Goal: Task Accomplishment & Management: Manage account settings

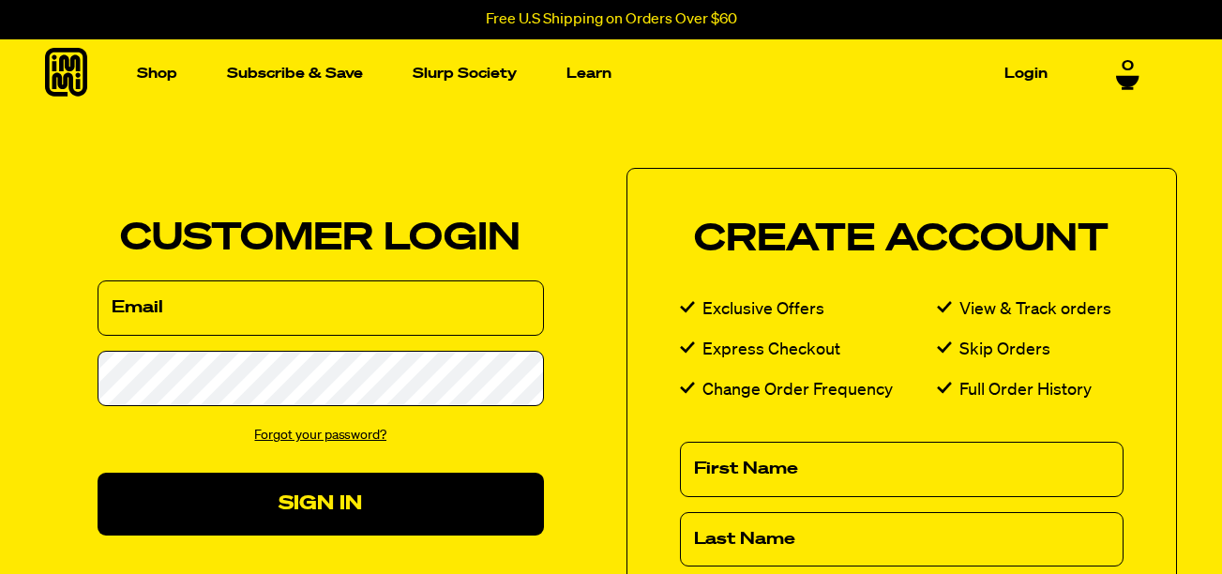
type input "[EMAIL_ADDRESS][DOMAIN_NAME]"
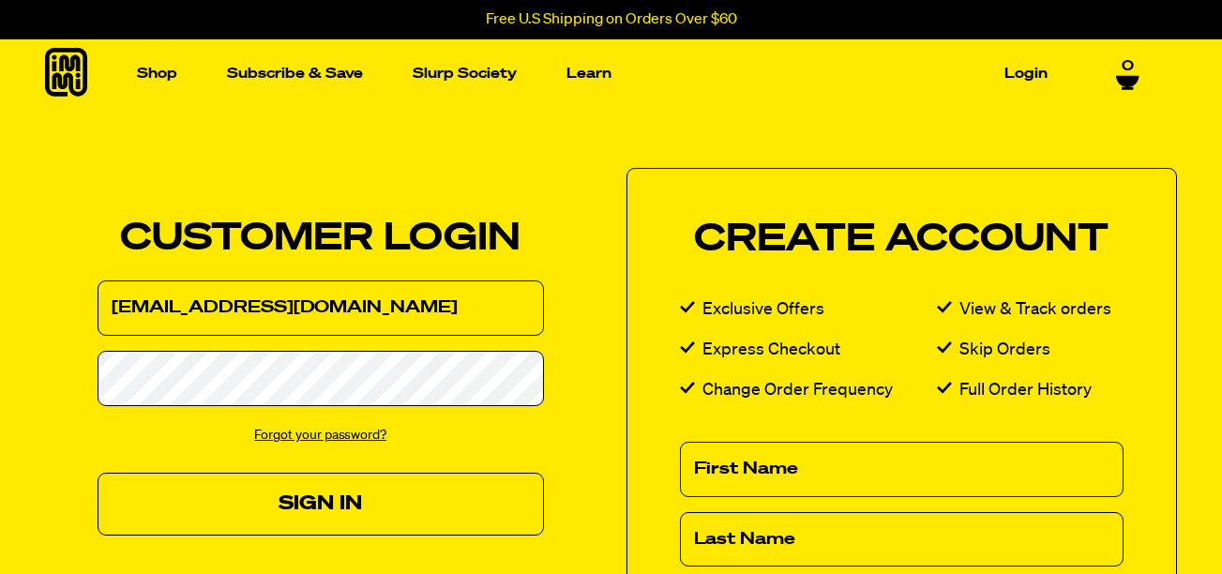
click at [354, 499] on button "Sign In" at bounding box center [321, 504] width 446 height 63
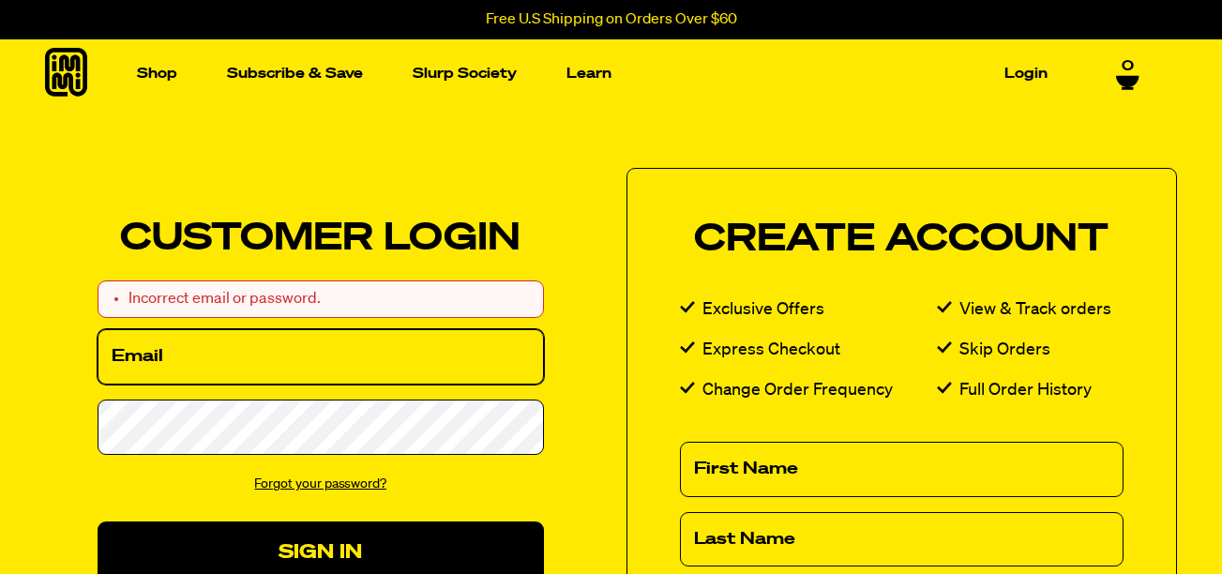
click at [266, 365] on input "Email" at bounding box center [321, 356] width 446 height 55
type input "lorikernutt@gmail.com"
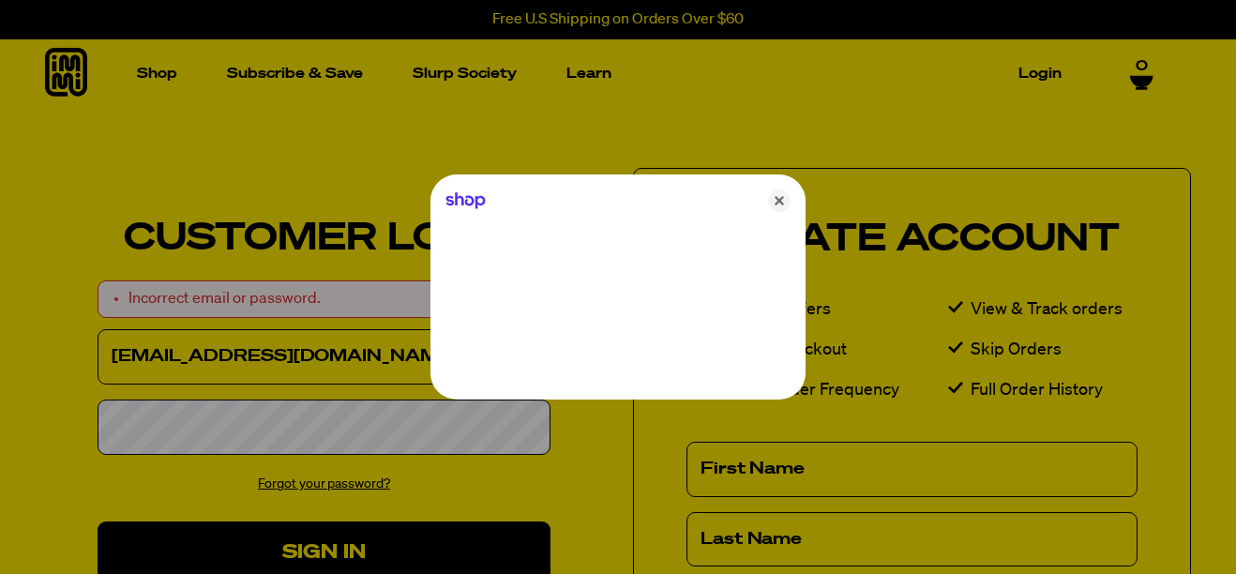
click at [210, 434] on div at bounding box center [618, 287] width 1236 height 574
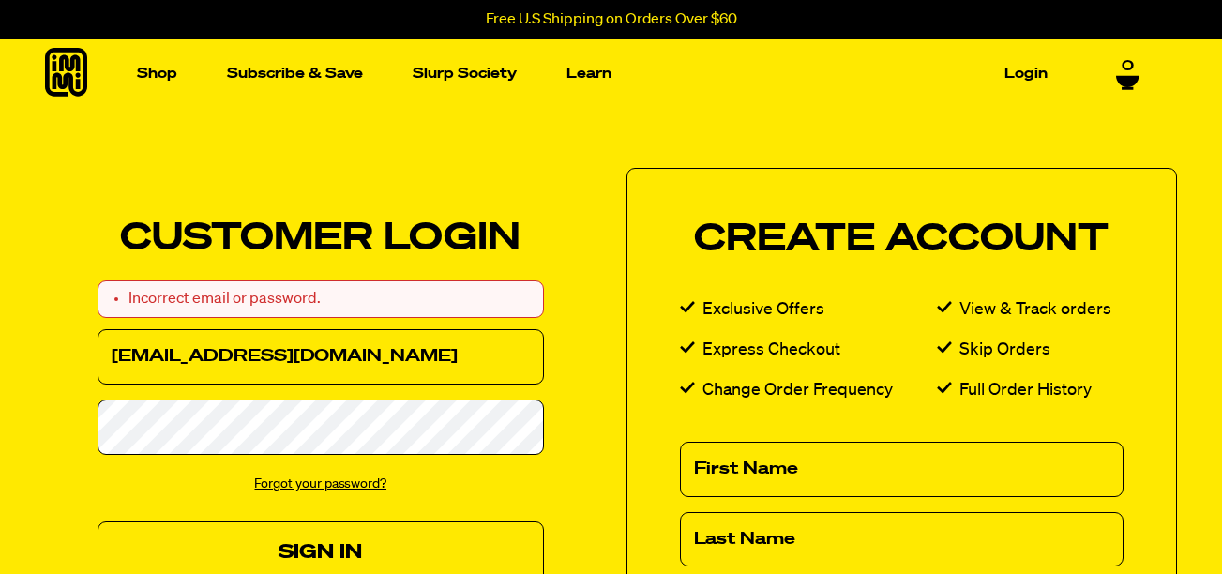
click at [373, 547] on button "Sign In" at bounding box center [321, 552] width 446 height 63
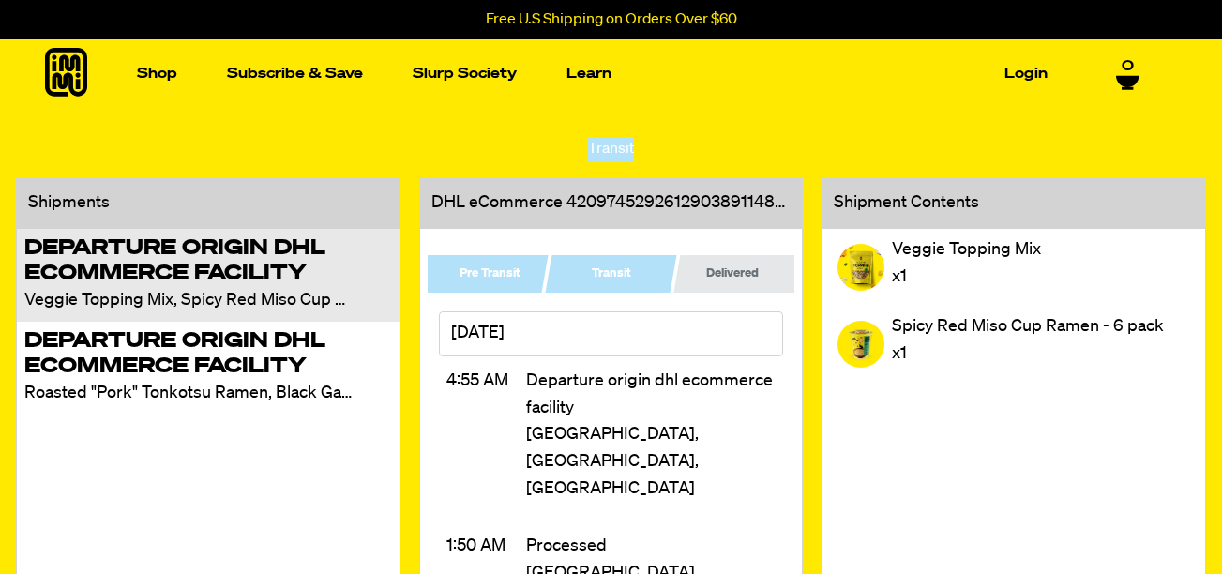
click at [1125, 69] on span "0" at bounding box center [1127, 66] width 12 height 17
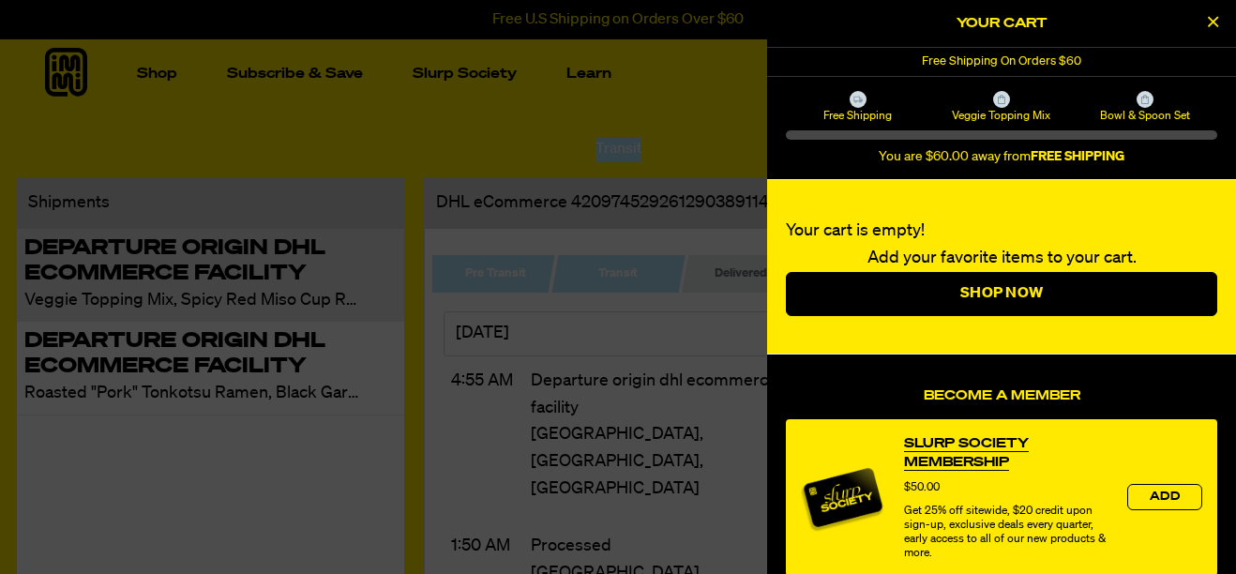
click at [273, 71] on div at bounding box center [618, 287] width 1236 height 574
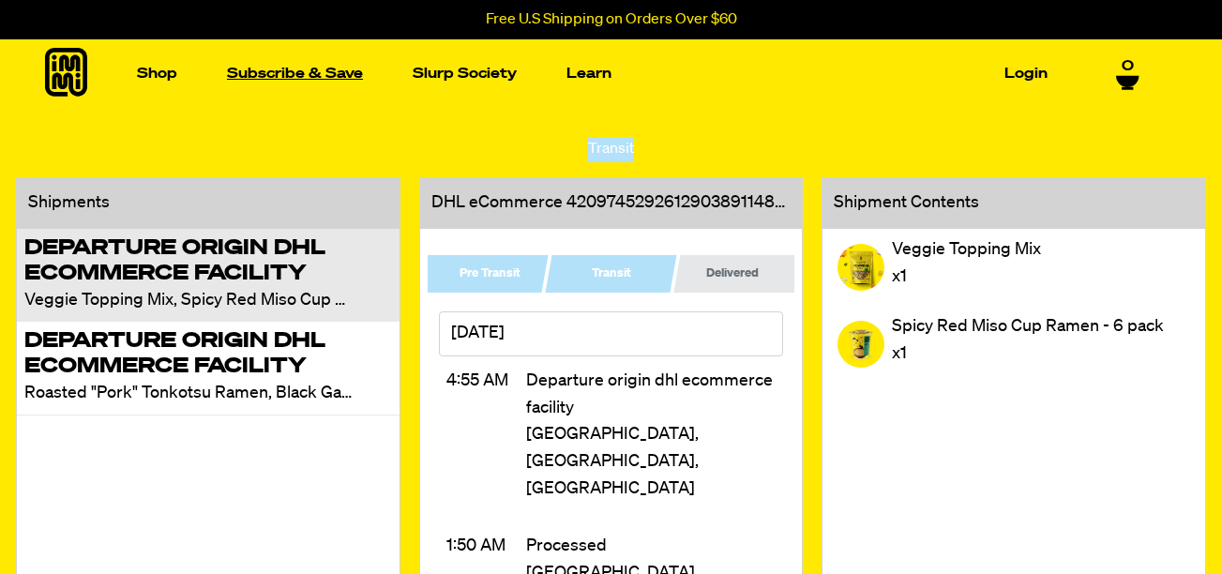
click at [276, 71] on link "Subscribe & Save" at bounding box center [294, 73] width 151 height 29
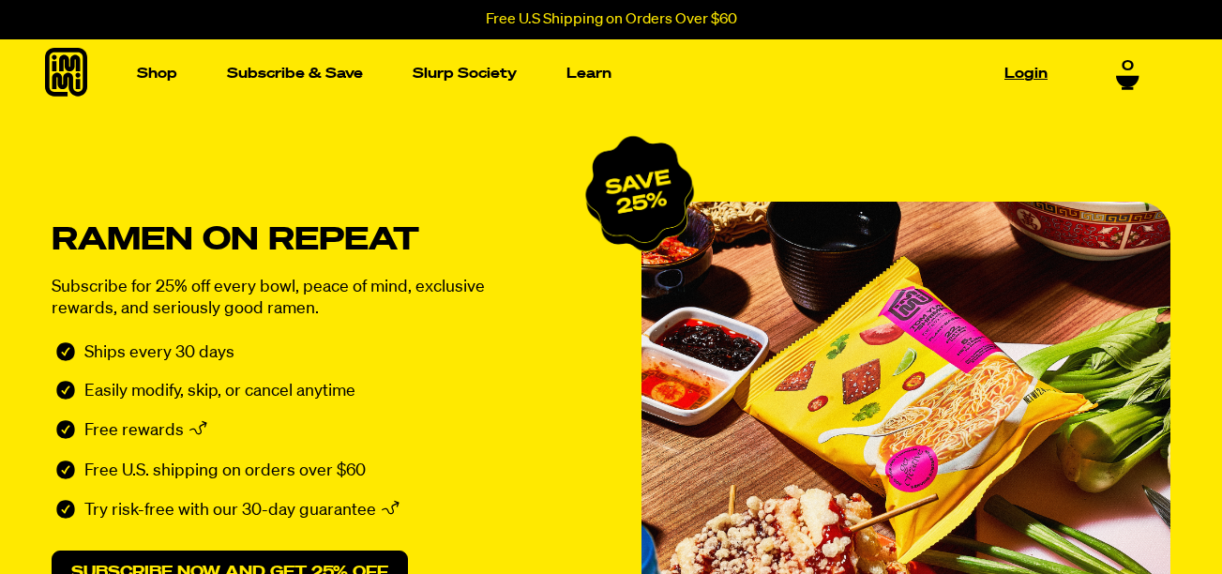
click at [1025, 75] on link "Login" at bounding box center [1026, 73] width 58 height 29
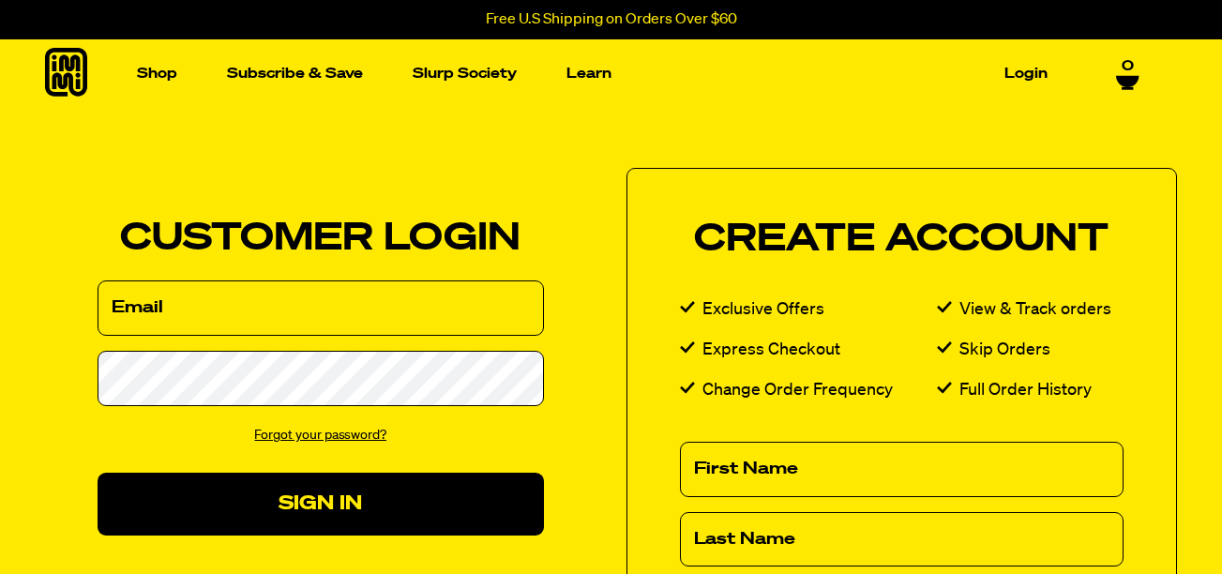
click at [343, 432] on link "Forgot your password?" at bounding box center [320, 434] width 132 height 13
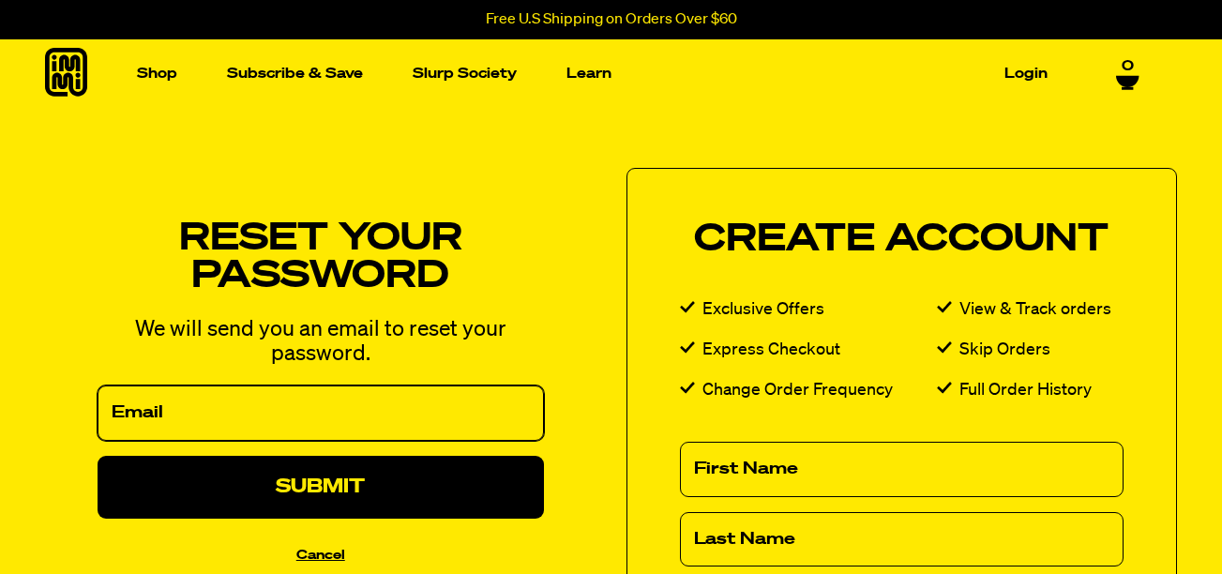
click at [292, 411] on input "Email" at bounding box center [321, 412] width 446 height 55
type input "lorikernutt@gmail.com"
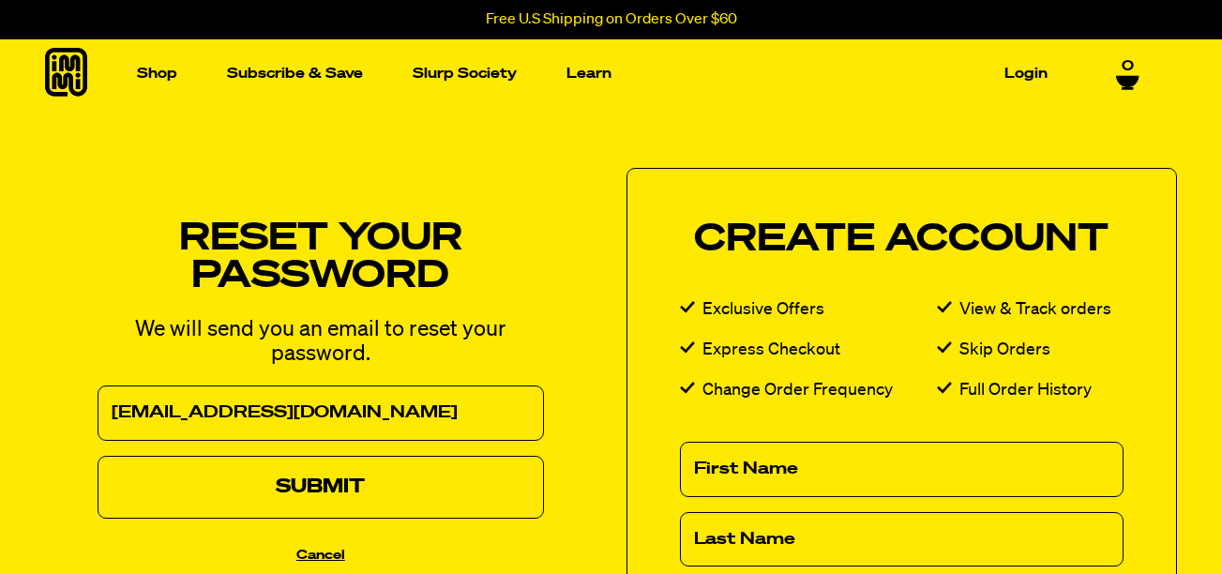
click at [318, 486] on button "Submit" at bounding box center [321, 487] width 446 height 63
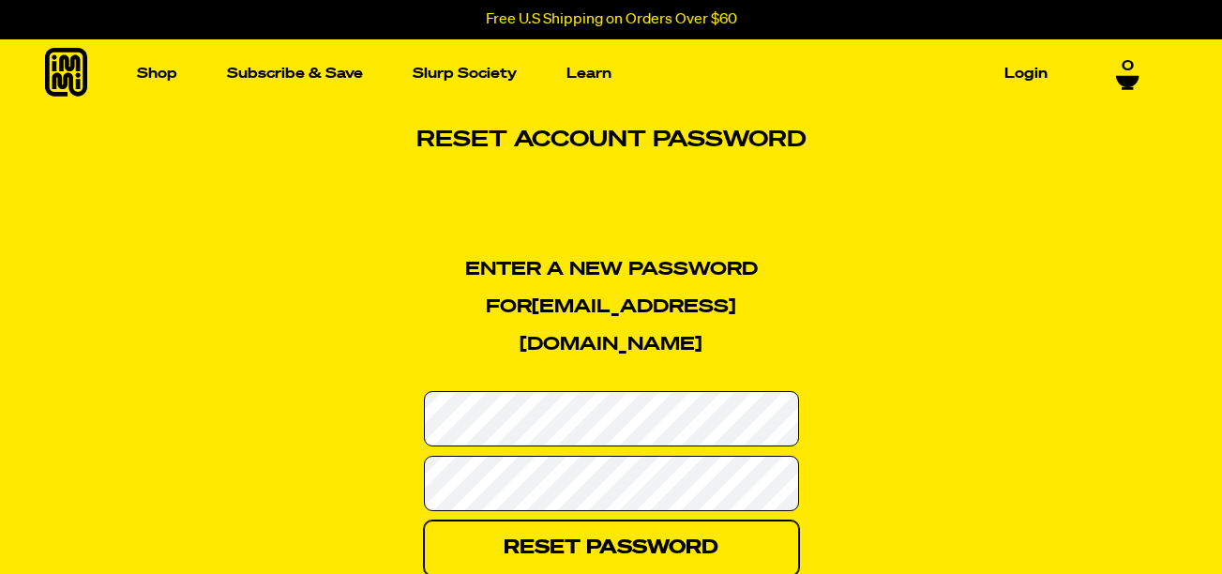
click at [629, 520] on input "Reset Password" at bounding box center [611, 547] width 375 height 55
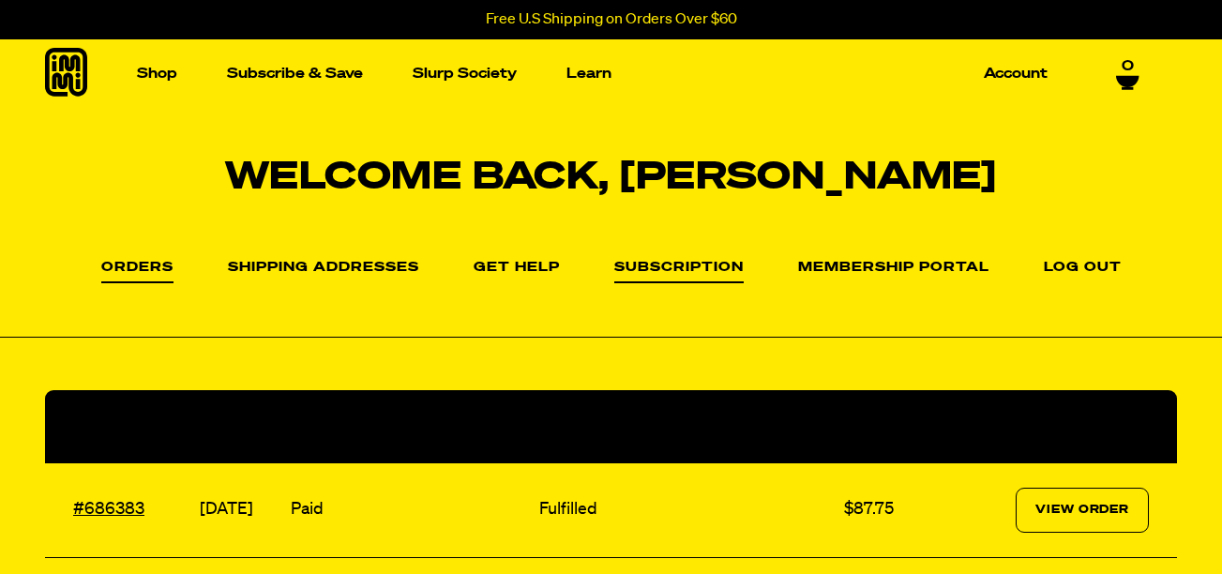
click at [684, 265] on link "Subscription" at bounding box center [678, 272] width 129 height 23
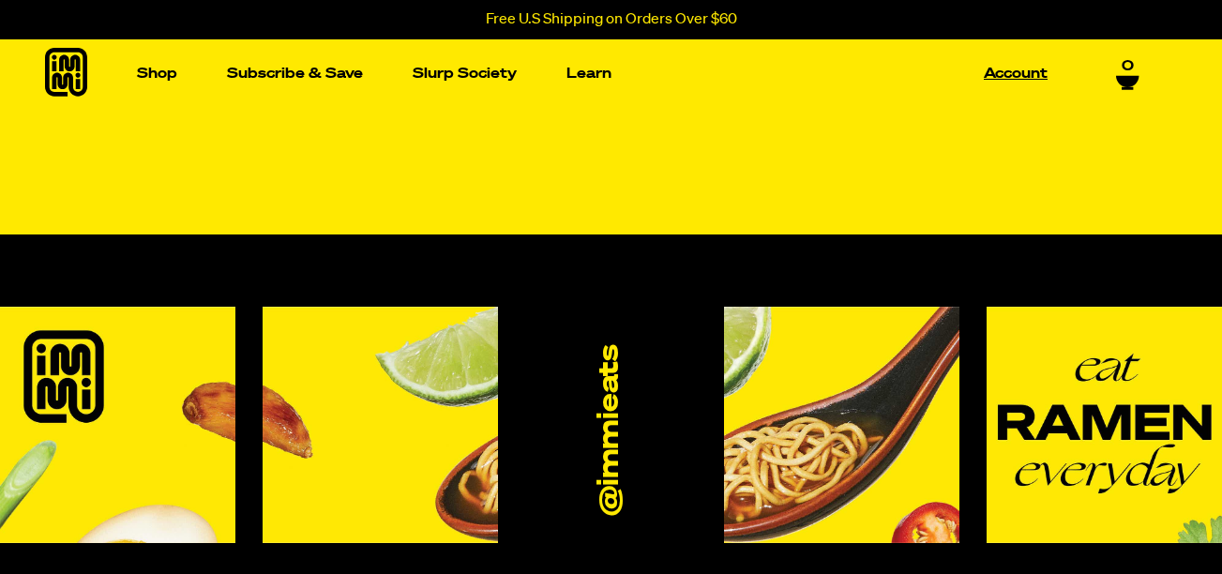
click at [1024, 76] on link "Account" at bounding box center [1015, 73] width 79 height 29
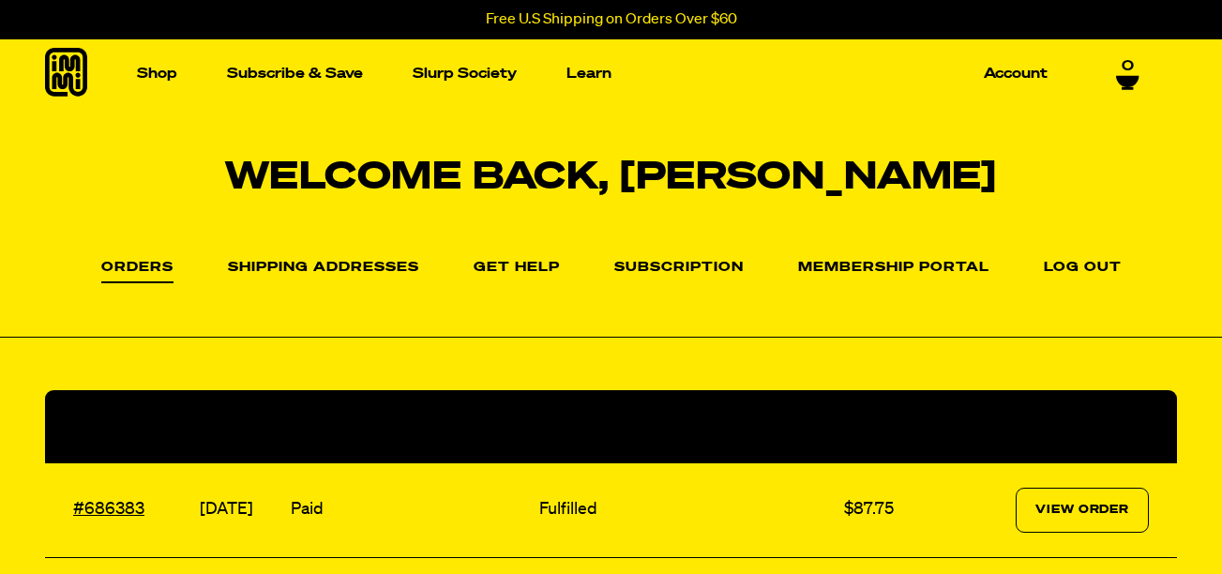
click at [684, 264] on link "Subscription" at bounding box center [678, 268] width 129 height 15
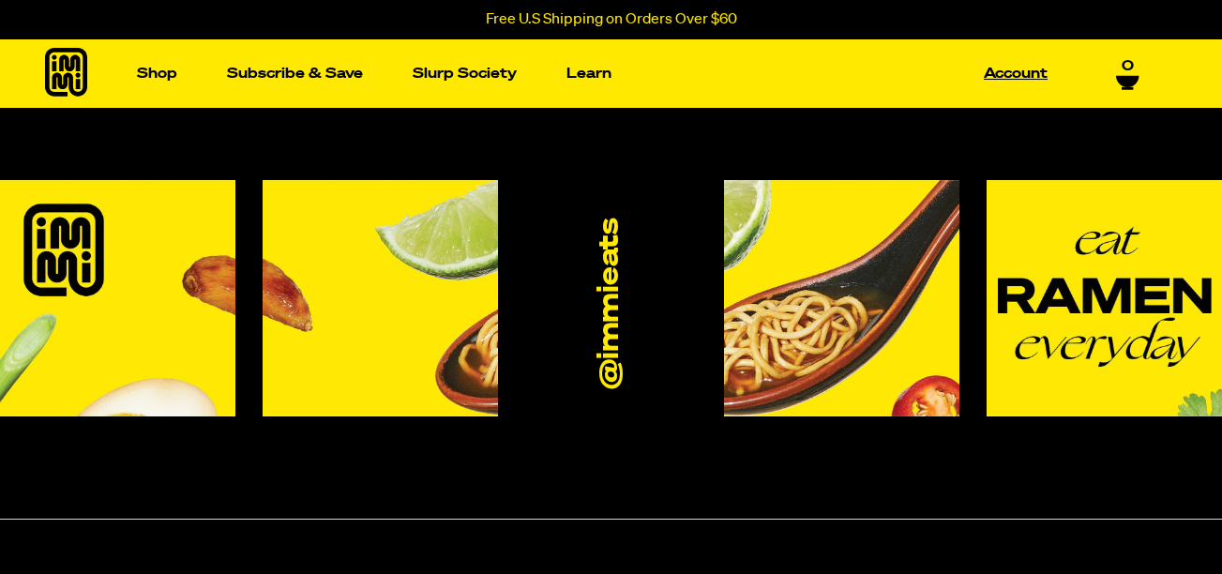
click at [1019, 72] on link "Account" at bounding box center [1015, 73] width 79 height 29
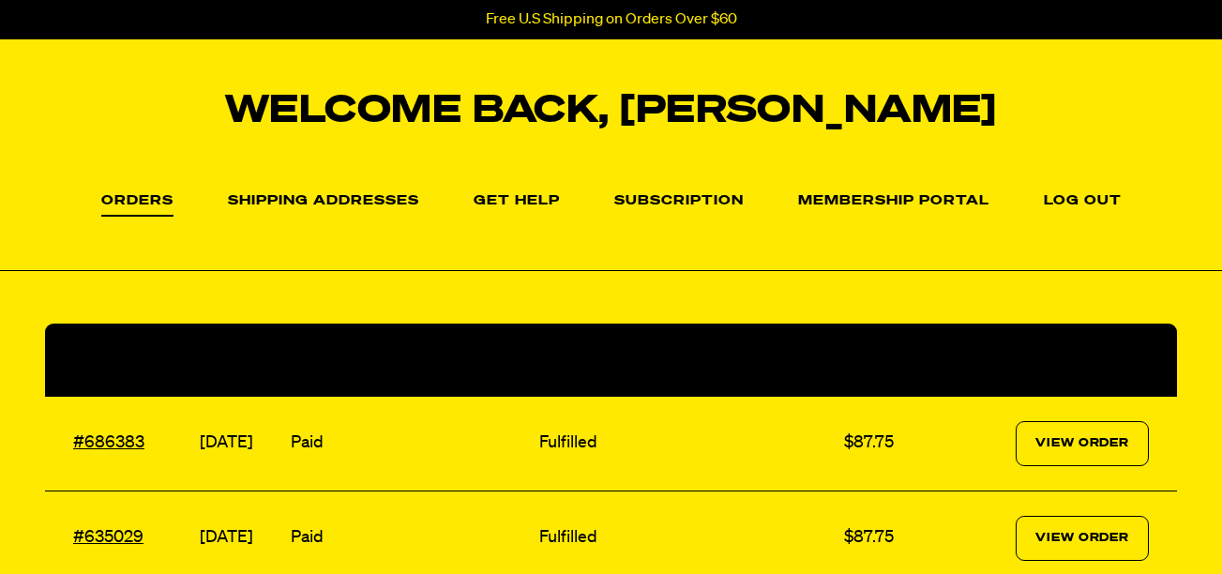
scroll to position [59, 0]
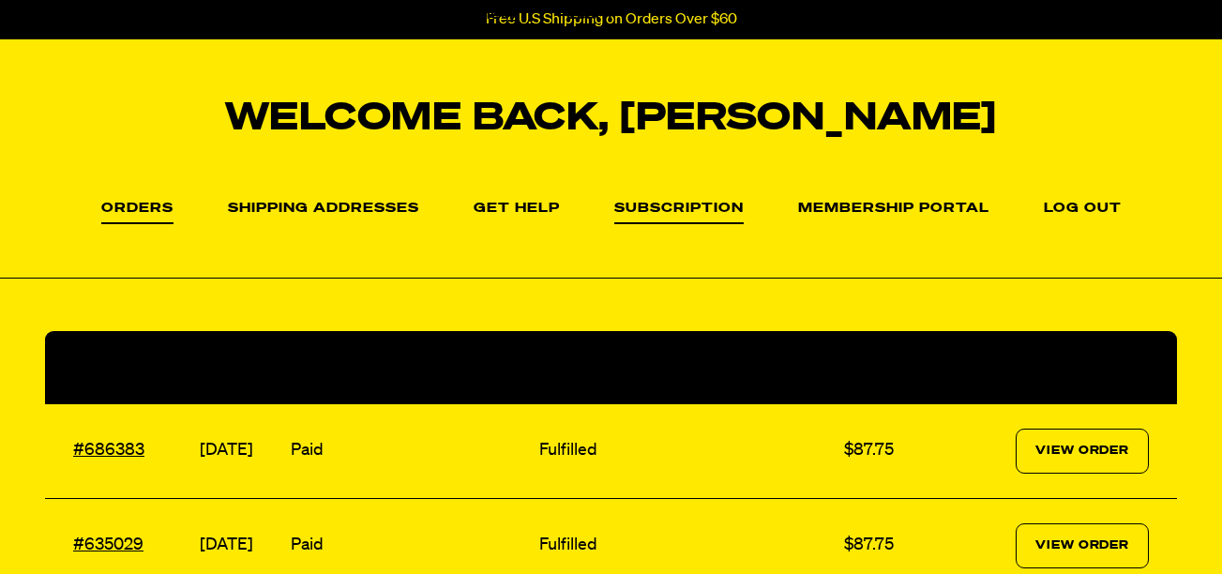
click at [665, 204] on link "Subscription" at bounding box center [678, 213] width 129 height 23
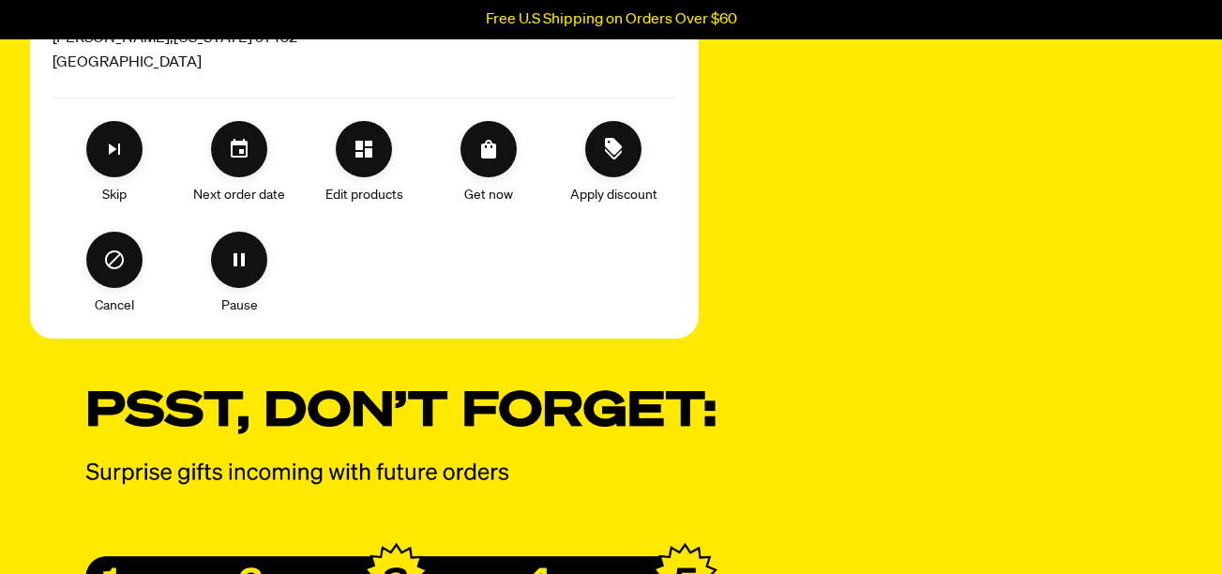
scroll to position [967, 0]
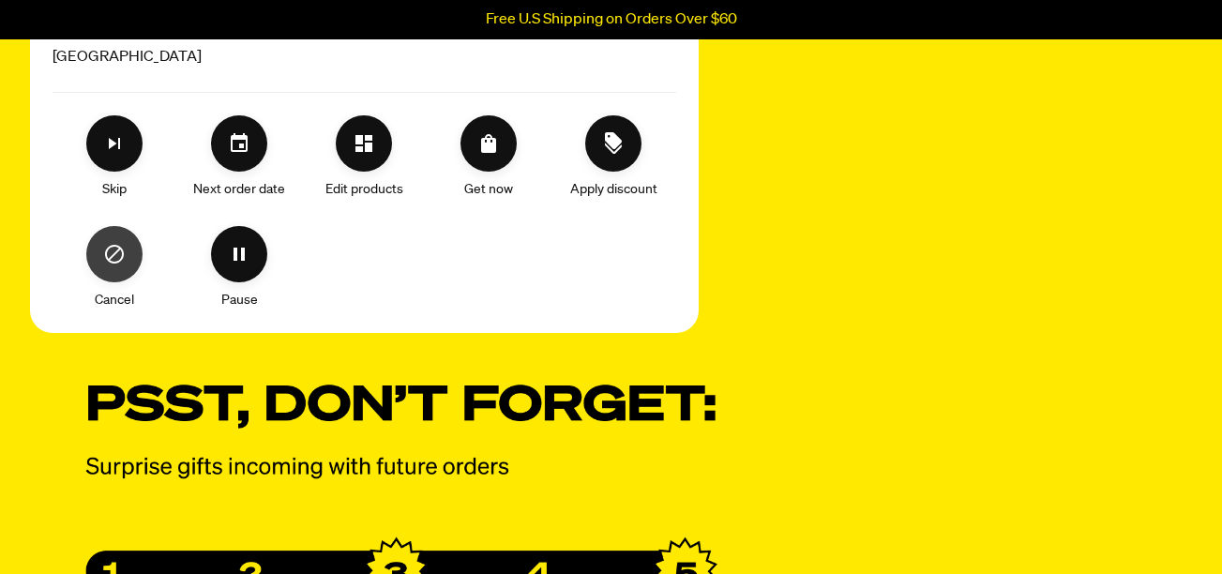
click at [107, 246] on icon "Cancel" at bounding box center [114, 254] width 23 height 23
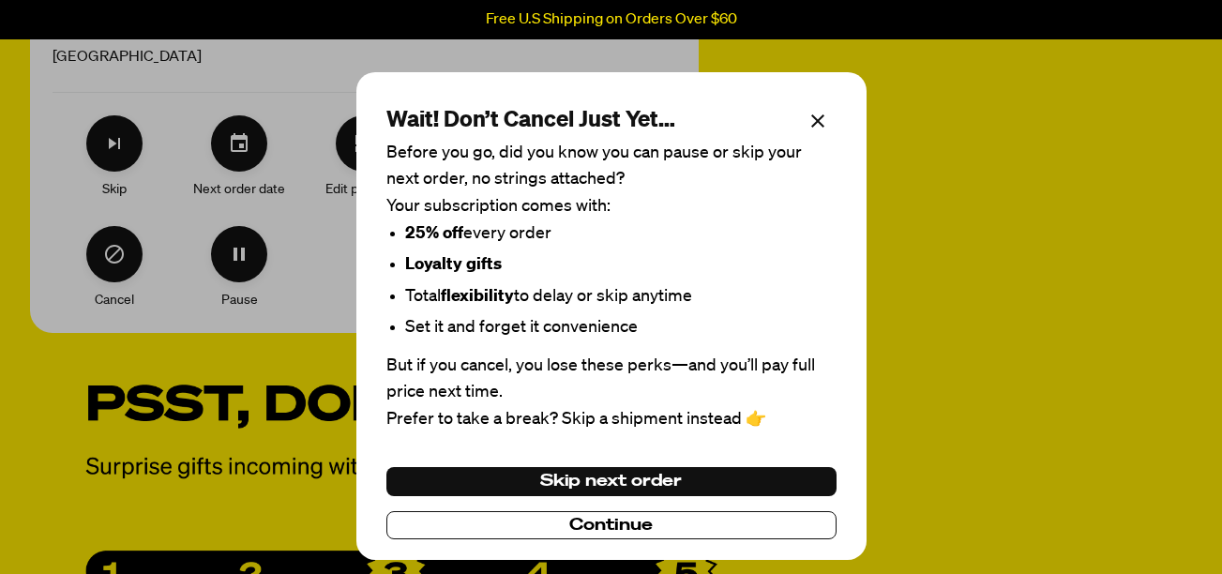
click at [592, 529] on span "Continue" at bounding box center [610, 525] width 83 height 21
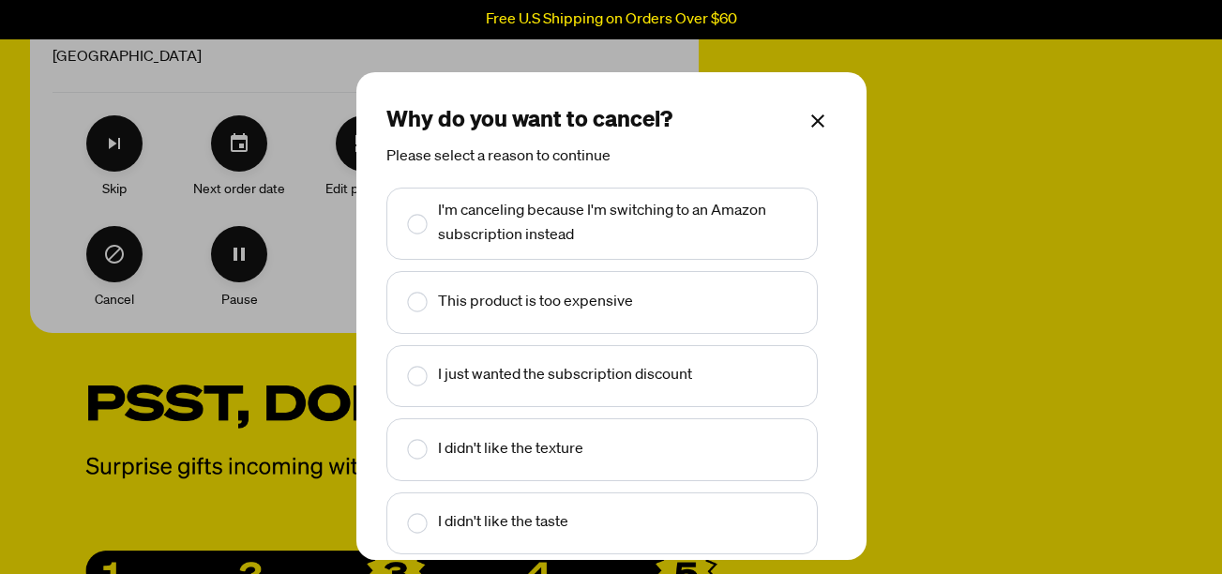
drag, startPoint x: 826, startPoint y: 322, endPoint x: 961, endPoint y: 339, distance: 136.2
click at [817, 386] on div "Why do you want to cancel? Please select a reason to continue I'm canceling bec…" at bounding box center [611, 316] width 510 height 488
click at [413, 305] on rect "Make changes for subscription" at bounding box center [417, 303] width 20 height 20
checkbox input "true"
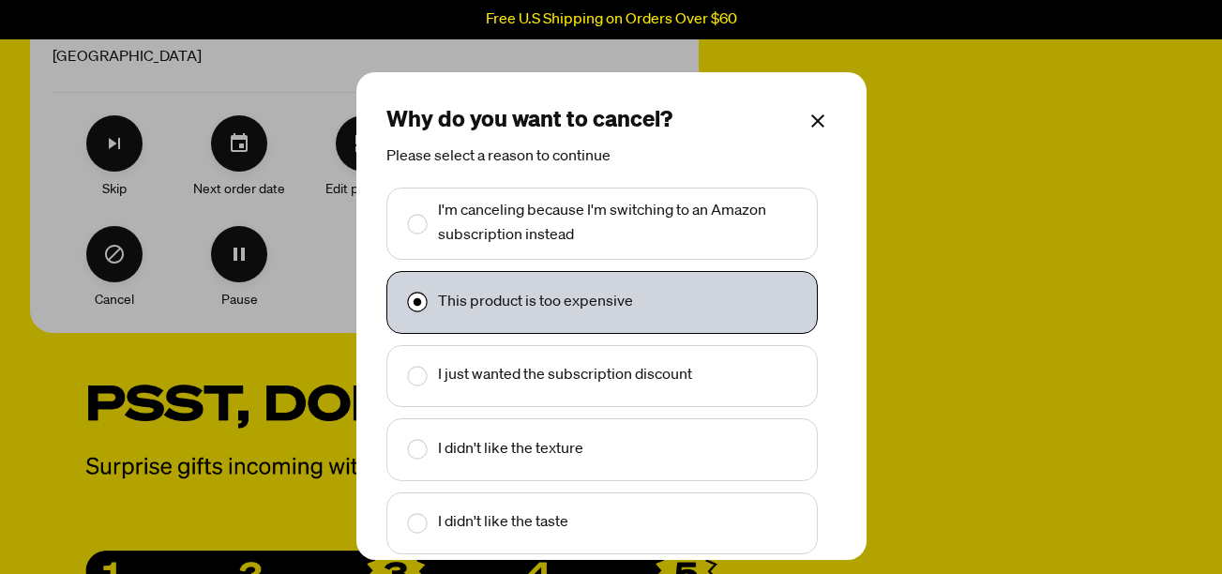
click at [420, 226] on rect "Make changes for subscription" at bounding box center [417, 224] width 20 height 20
checkbox input "true"
checkbox input "false"
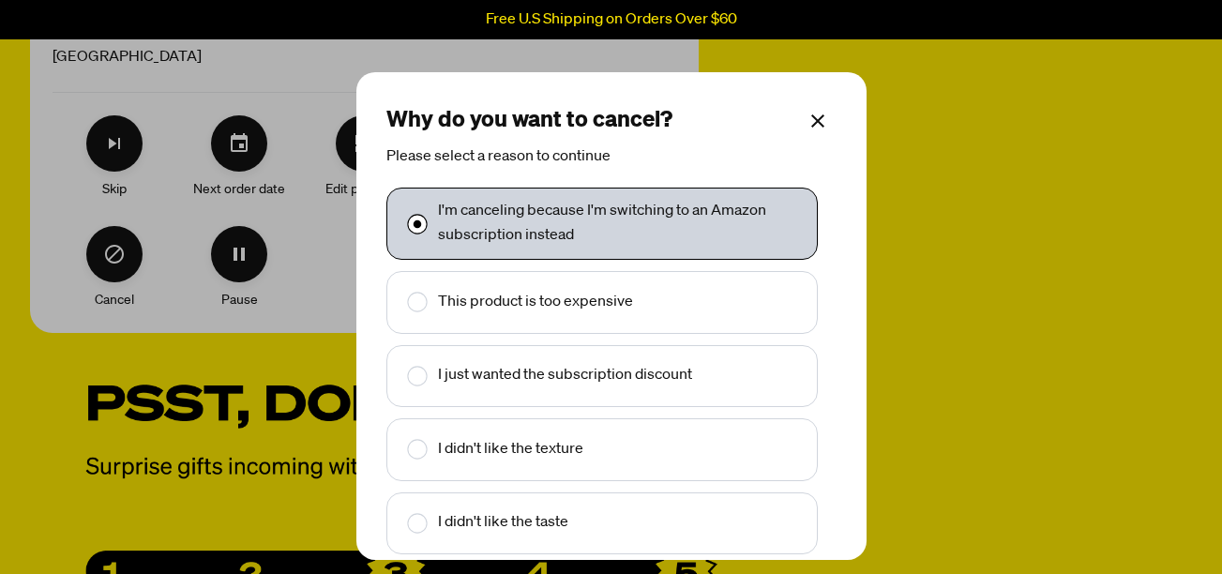
click at [806, 120] on icon "Make changes for subscription" at bounding box center [817, 121] width 23 height 23
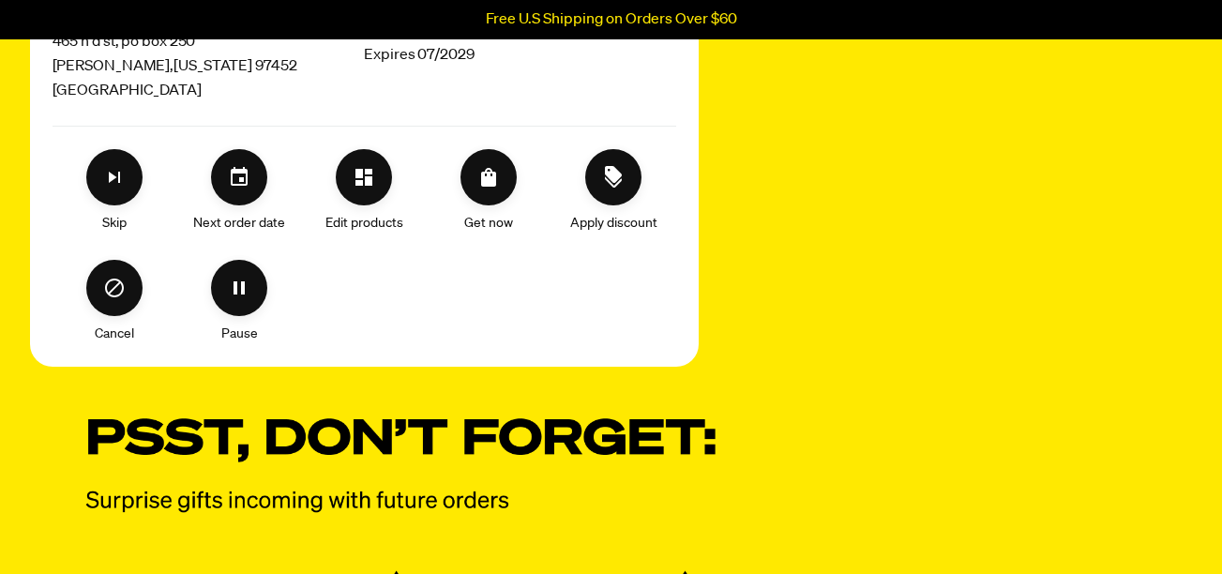
scroll to position [910, 0]
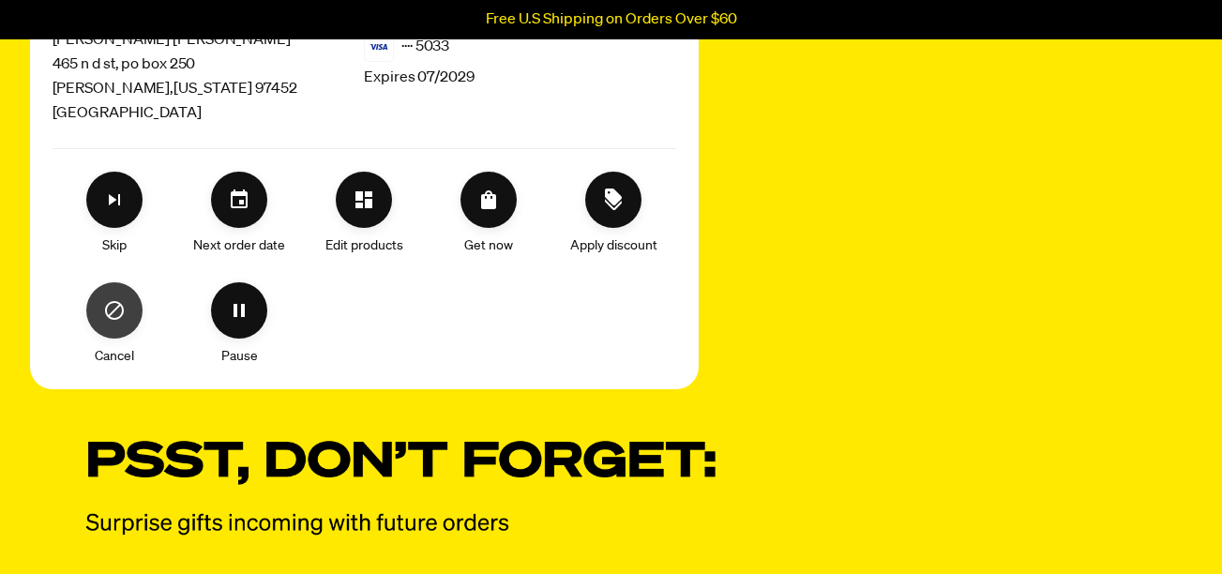
click at [118, 307] on icon "Cancel" at bounding box center [114, 310] width 23 height 23
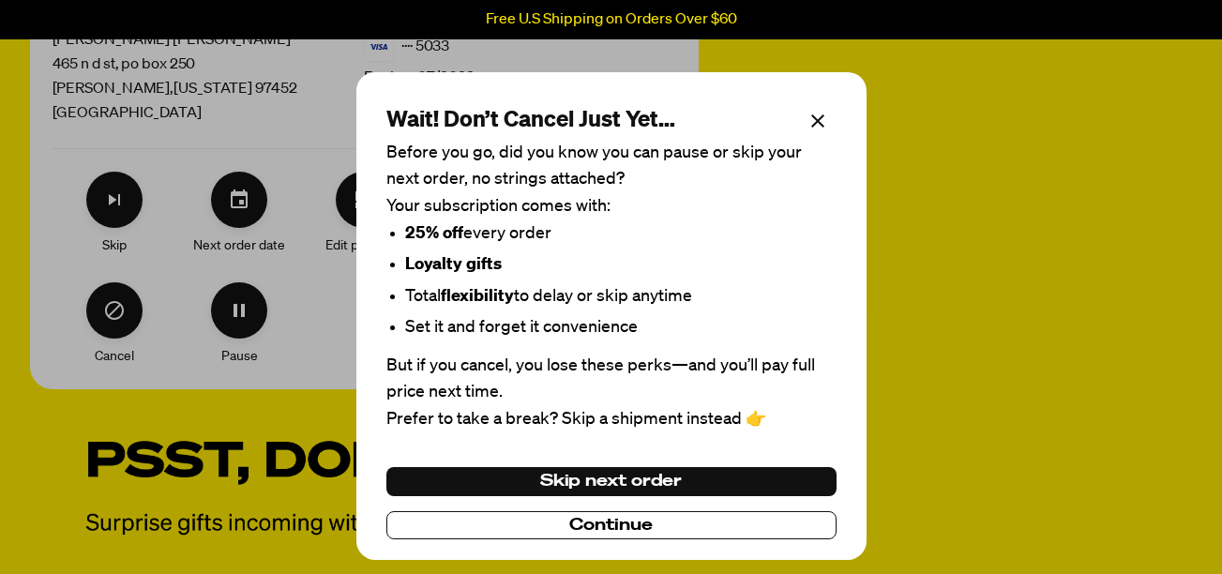
click at [627, 519] on span "Continue" at bounding box center [610, 525] width 83 height 21
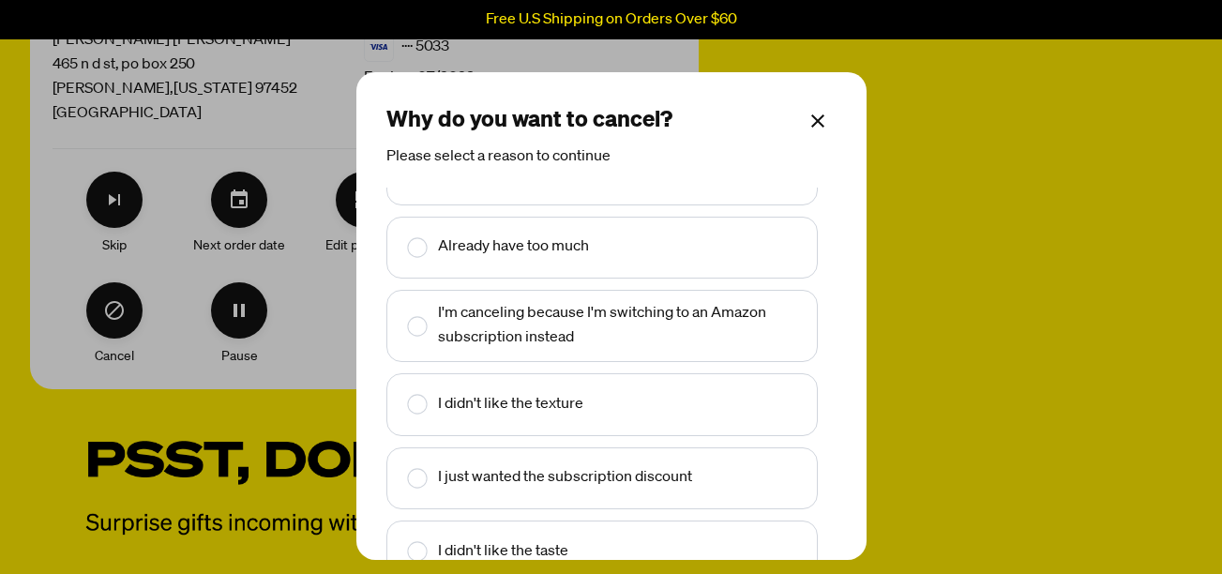
scroll to position [0, 0]
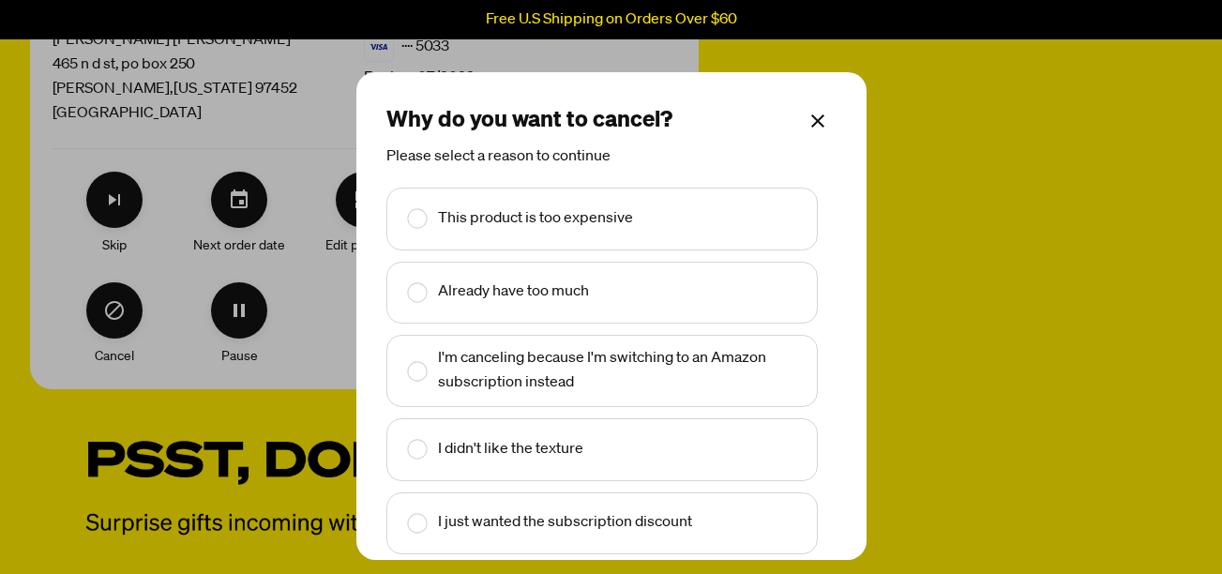
click at [417, 291] on rect "Make changes for subscription" at bounding box center [417, 293] width 20 height 20
checkbox input "true"
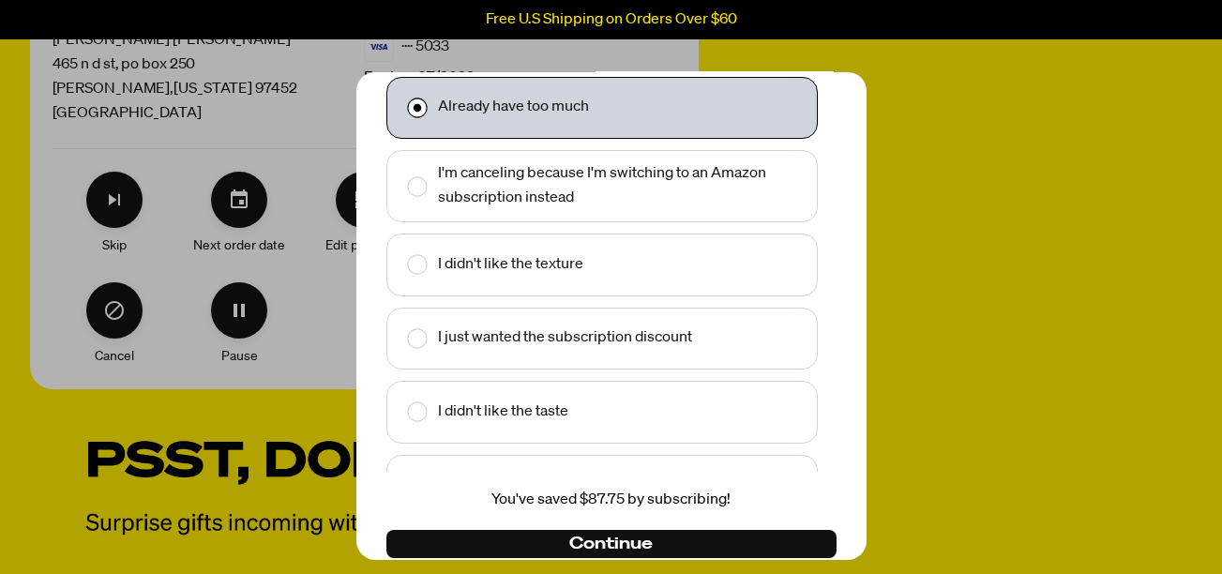
scroll to position [213, 0]
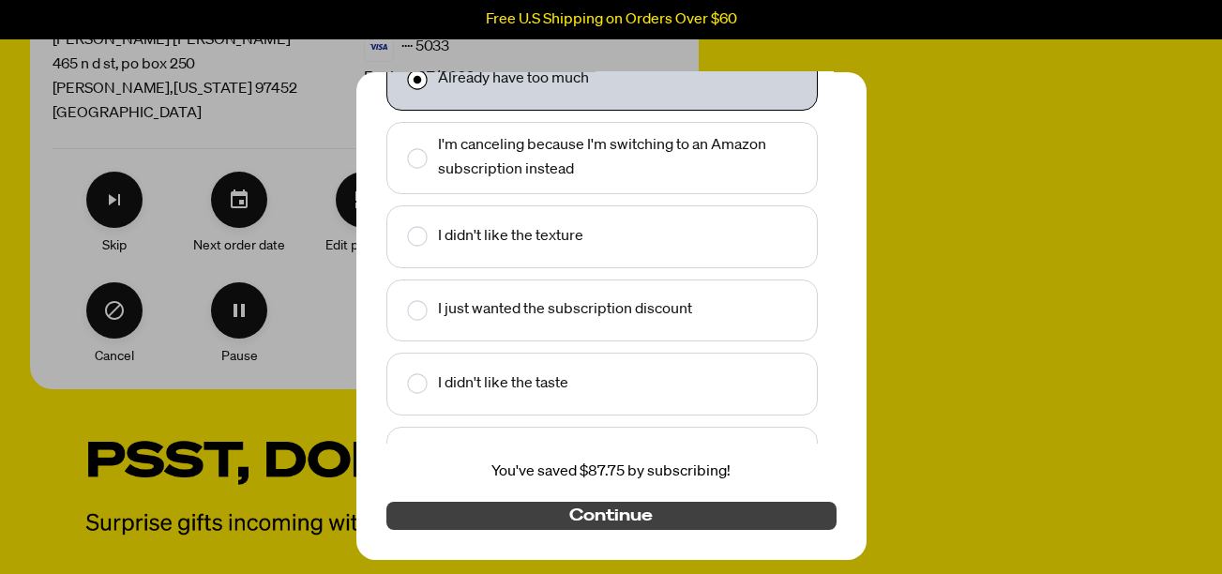
click at [589, 512] on span "Continue" at bounding box center [610, 515] width 83 height 21
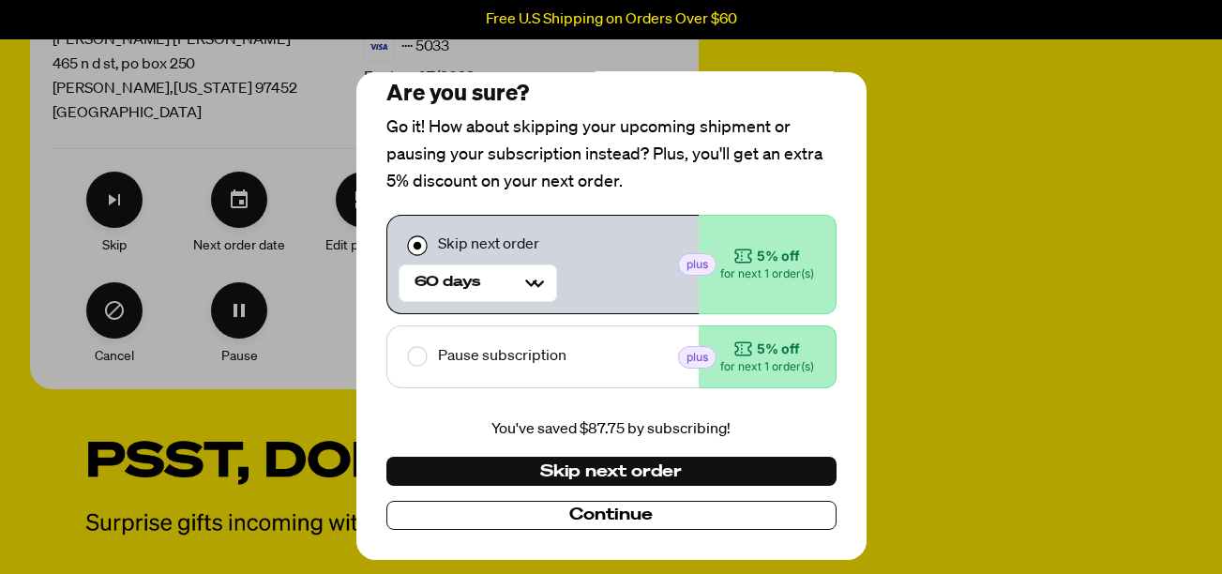
scroll to position [34, 0]
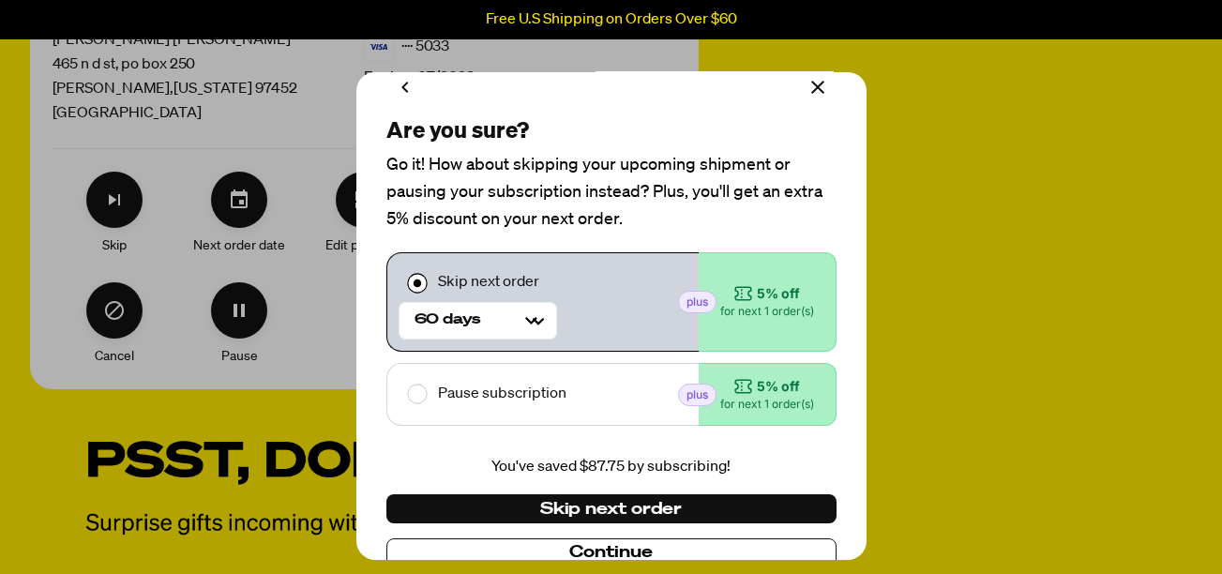
click at [595, 549] on span "Continue" at bounding box center [610, 552] width 83 height 21
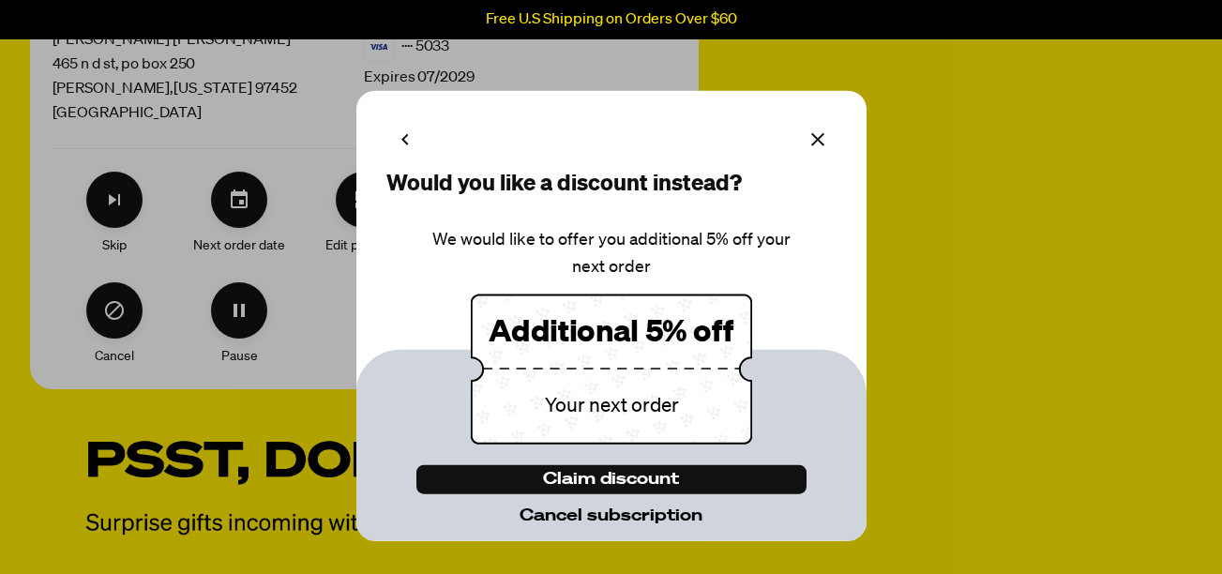
scroll to position [0, 0]
click at [599, 515] on span "Cancel subscription" at bounding box center [610, 515] width 183 height 21
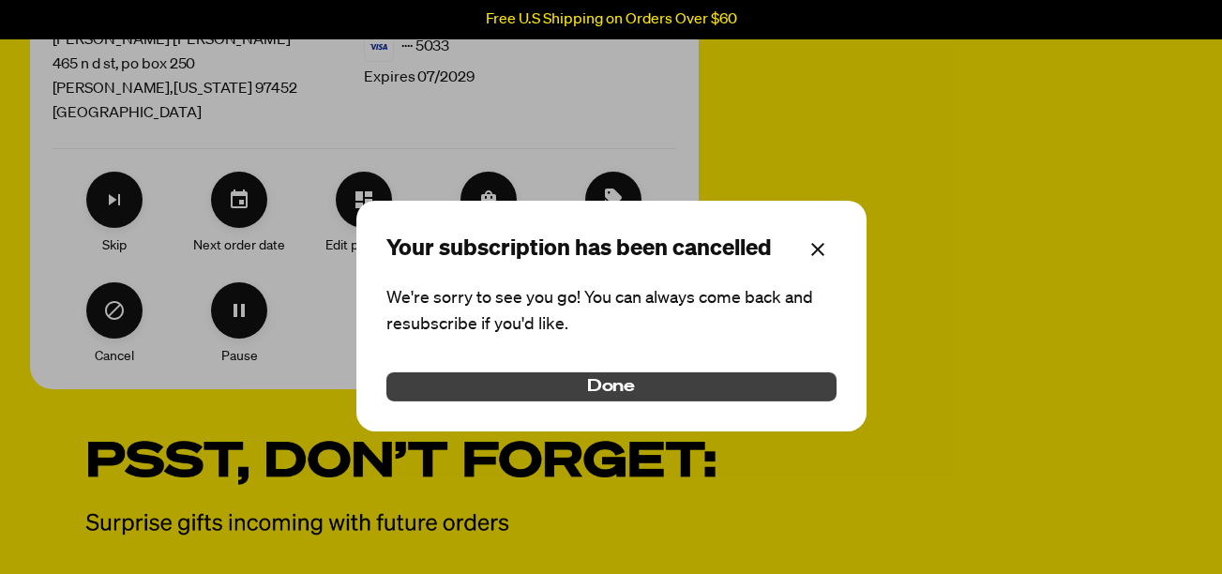
click at [622, 391] on span "Done" at bounding box center [611, 386] width 49 height 21
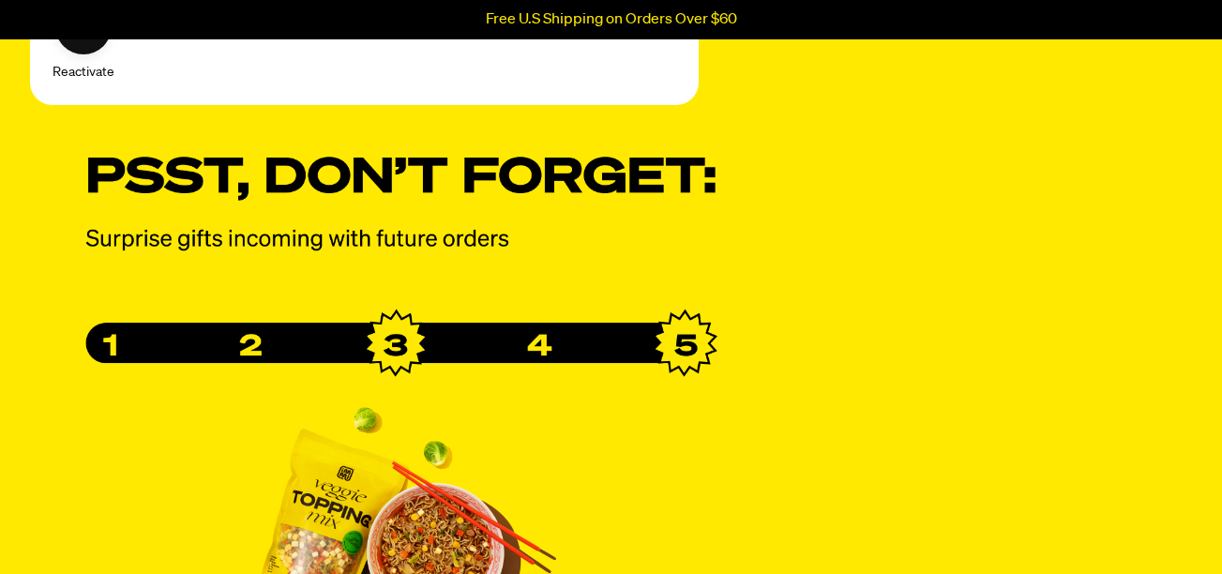
scroll to position [737, 0]
